Goal: Feedback & Contribution: Leave review/rating

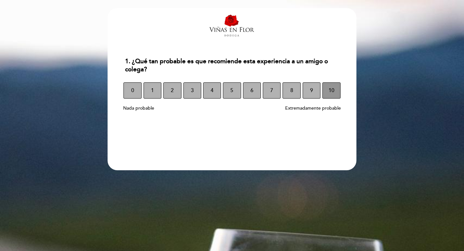
click at [330, 88] on span "10" at bounding box center [331, 90] width 6 height 18
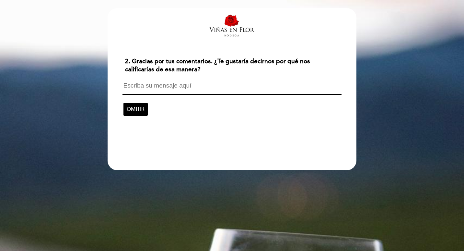
click at [183, 88] on textarea at bounding box center [231, 88] width 219 height 12
type textarea "E"
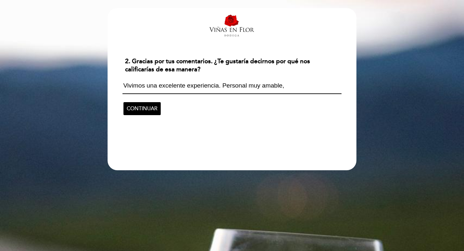
click at [219, 86] on textarea "Vivimos una excelente experiencia. Personal muy amable," at bounding box center [231, 88] width 219 height 12
click at [315, 86] on textarea "Vivimos una excelente experiencia en familia. Personal muy amable," at bounding box center [231, 88] width 219 height 12
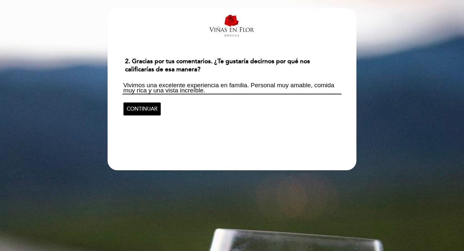
type textarea "Vivimos una excelente experiencia en familia. Personal muy amable, comida muy r…"
click at [162, 107] on div "Vivimos una excelente experiencia en familia. Personal muy amable, comida muy r…" at bounding box center [232, 97] width 224 height 41
click at [153, 107] on span "CONTINUAR" at bounding box center [142, 109] width 31 height 18
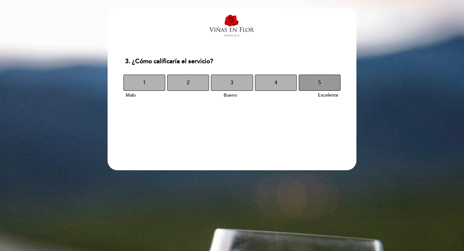
click at [332, 83] on button "5" at bounding box center [320, 82] width 42 height 16
click at [327, 81] on button "5" at bounding box center [320, 82] width 42 height 16
click at [318, 83] on span "5" at bounding box center [319, 83] width 3 height 18
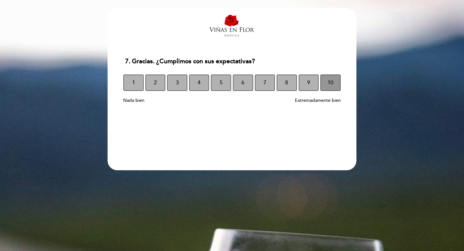
click at [333, 84] on span "10" at bounding box center [330, 83] width 6 height 18
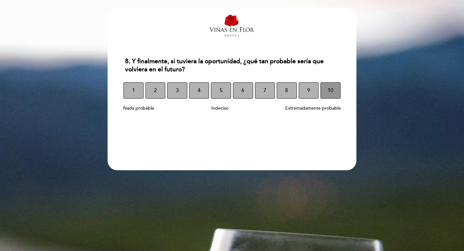
click at [335, 93] on button "10" at bounding box center [330, 90] width 20 height 16
select select "es"
